Goal: Task Accomplishment & Management: Manage account settings

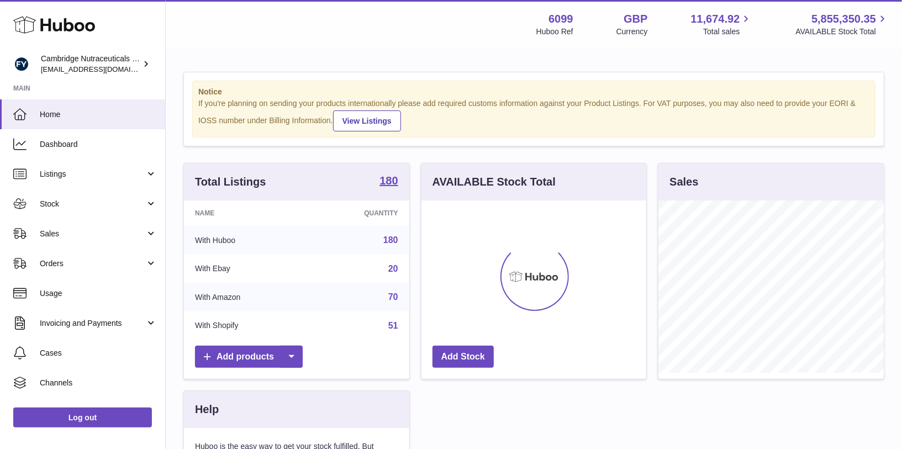
scroll to position [172, 225]
click at [81, 202] on span "Stock" at bounding box center [93, 204] width 106 height 10
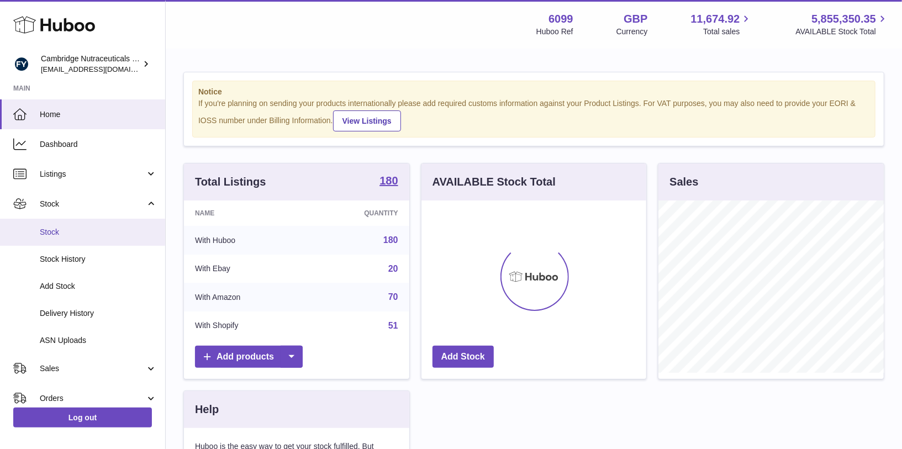
click at [80, 237] on span "Stock" at bounding box center [98, 232] width 117 height 10
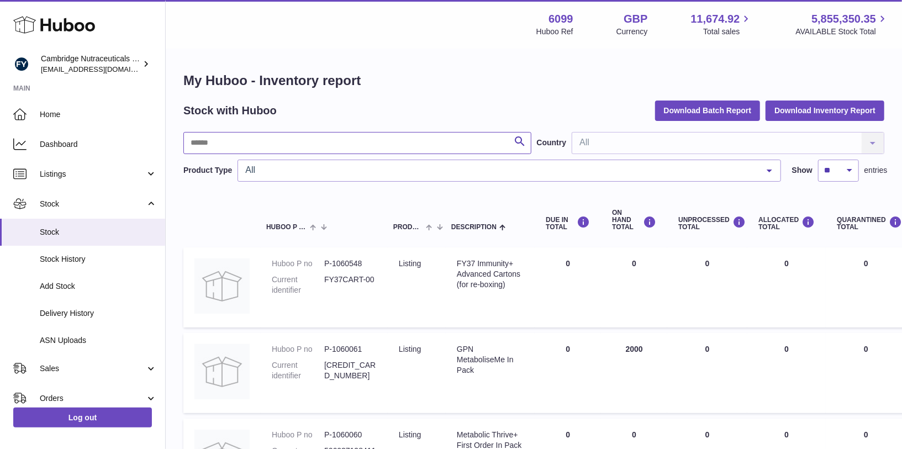
click at [282, 140] on input "text" at bounding box center [357, 143] width 348 height 22
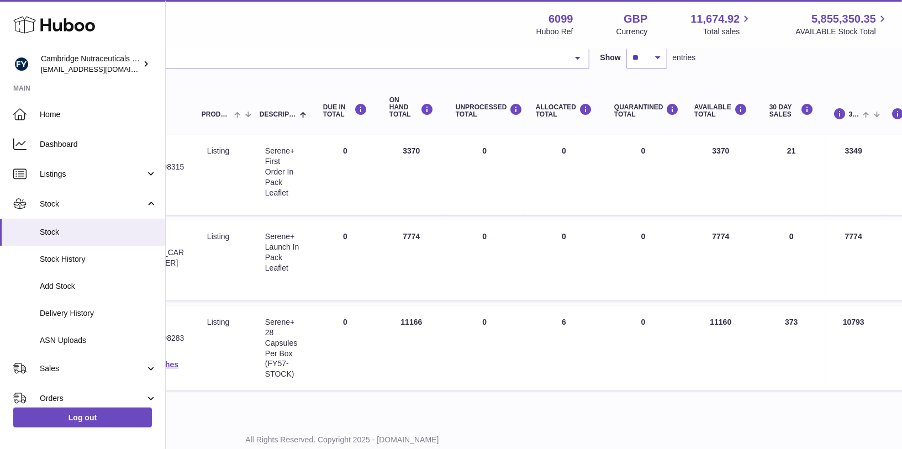
scroll to position [113, 0]
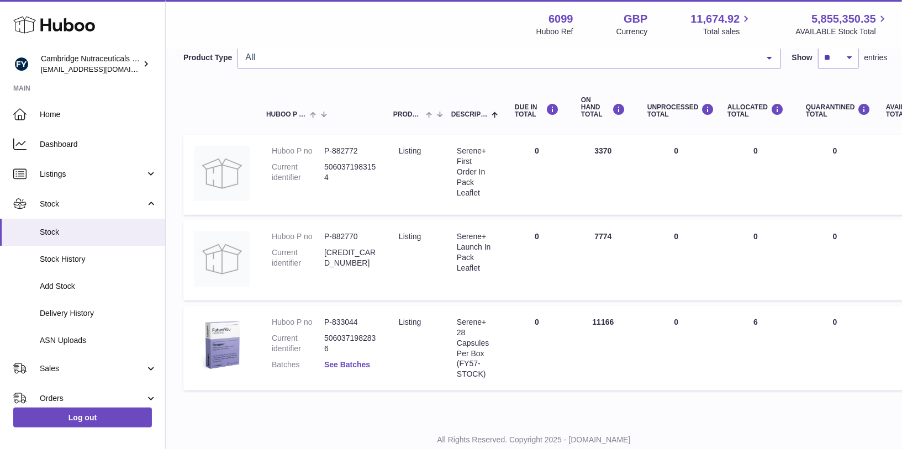
click at [346, 362] on link "See Batches" at bounding box center [347, 364] width 46 height 9
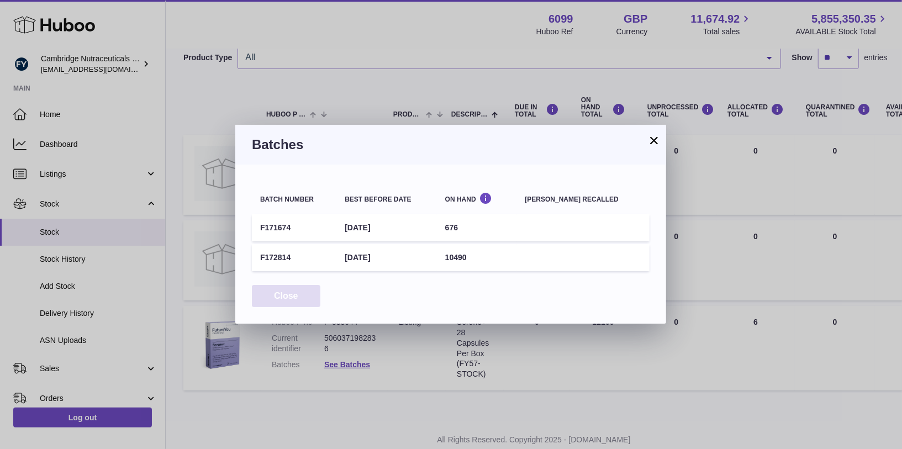
click at [290, 300] on button "Close" at bounding box center [286, 296] width 69 height 23
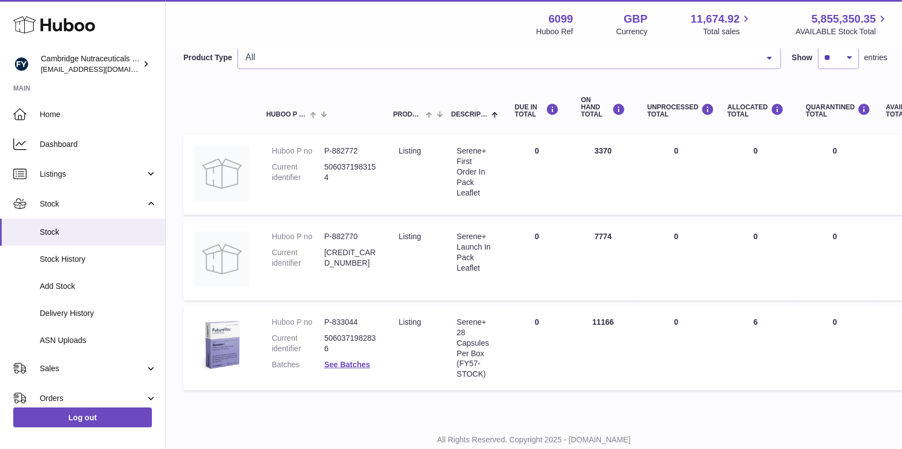
scroll to position [0, 0]
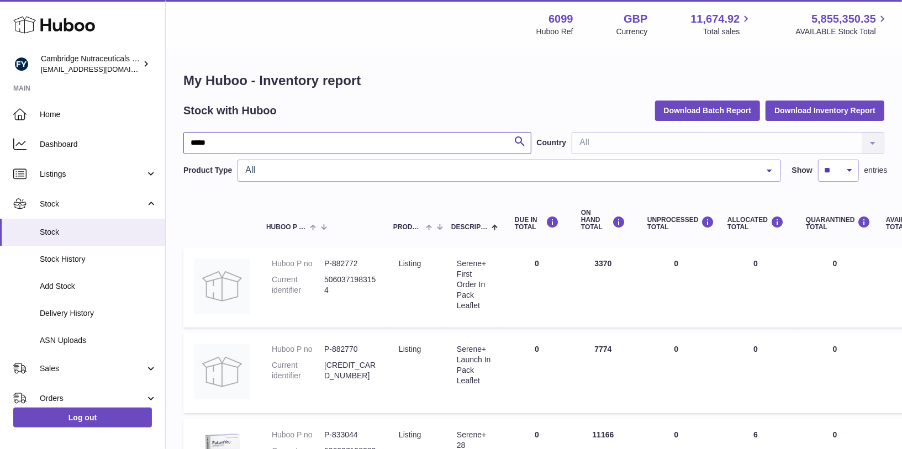
click at [267, 138] on input "*****" at bounding box center [357, 143] width 348 height 22
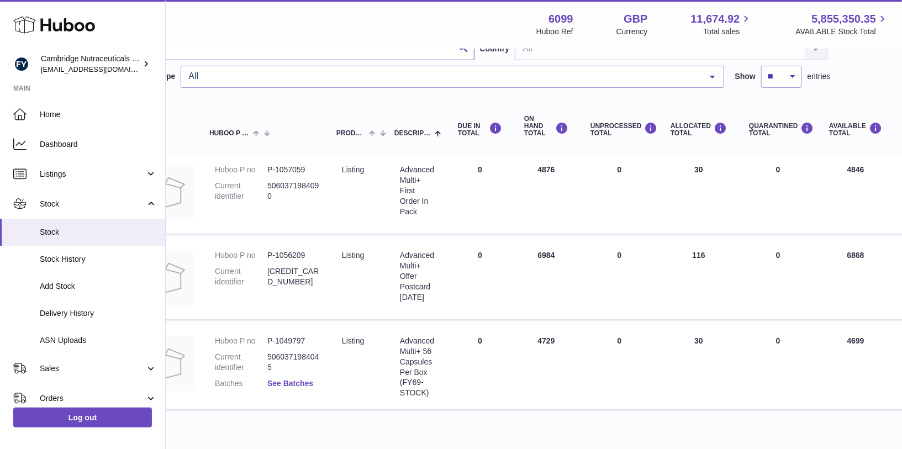
scroll to position [94, 0]
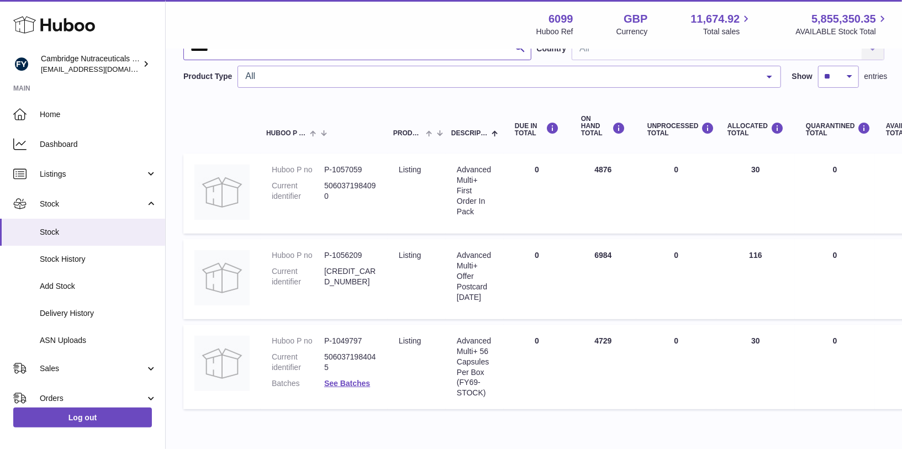
type input "******"
